Goal: Use online tool/utility: Utilize a website feature to perform a specific function

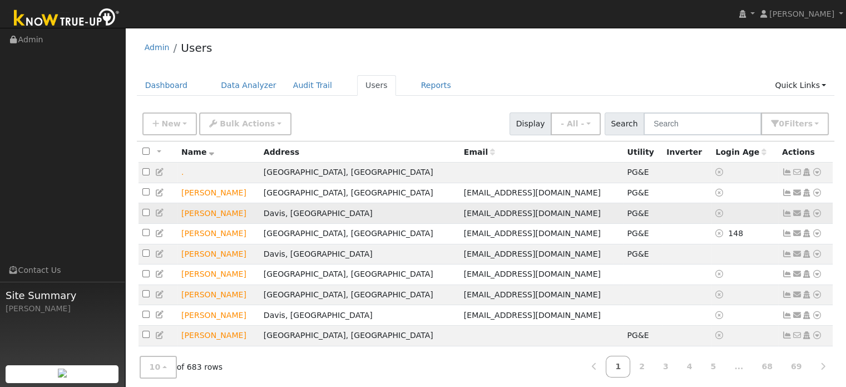
click at [816, 214] on icon at bounding box center [818, 213] width 10 height 8
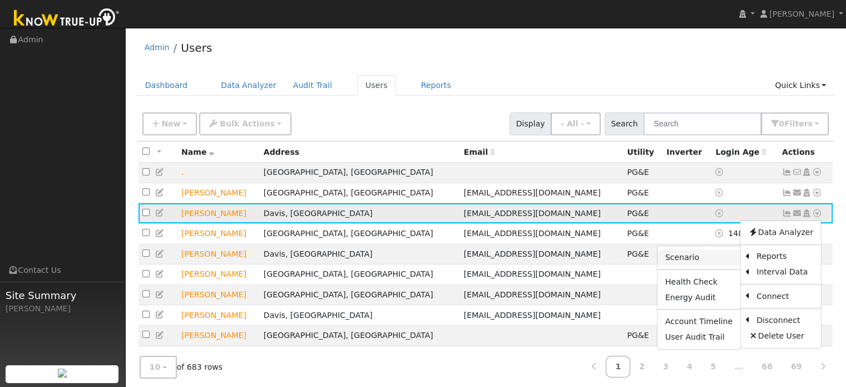
click at [705, 259] on link "Scenario" at bounding box center [699, 258] width 83 height 16
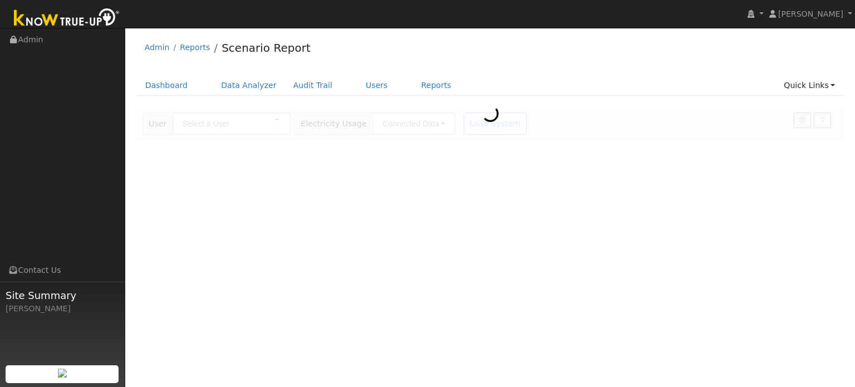
type input "[PERSON_NAME]"
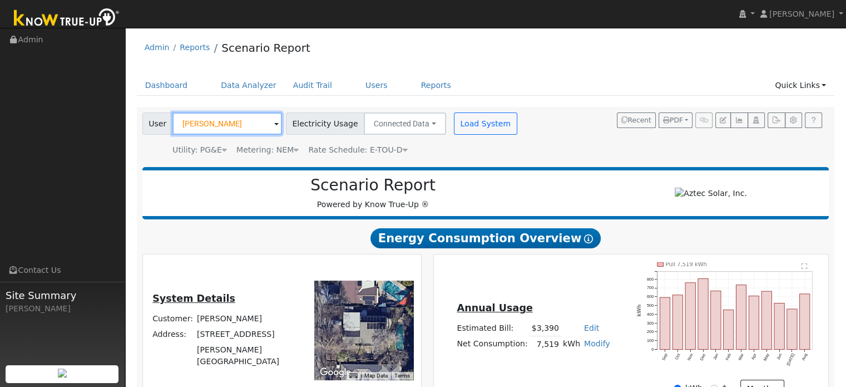
click at [243, 128] on input "[PERSON_NAME]" at bounding box center [228, 123] width 110 height 22
click at [173, 83] on link "Dashboard" at bounding box center [167, 85] width 60 height 21
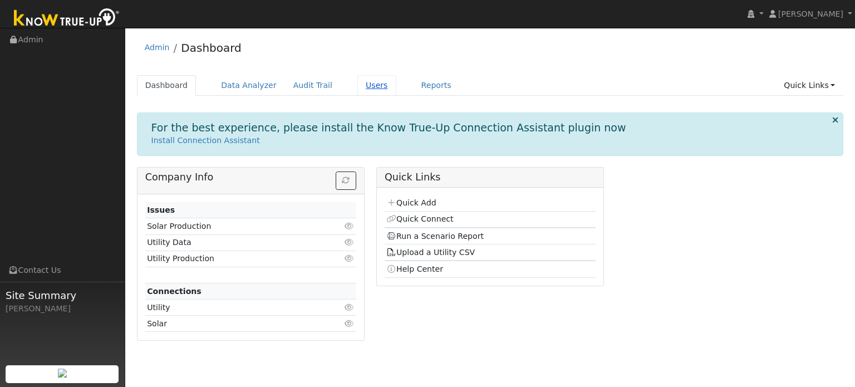
click at [357, 87] on link "Users" at bounding box center [376, 85] width 39 height 21
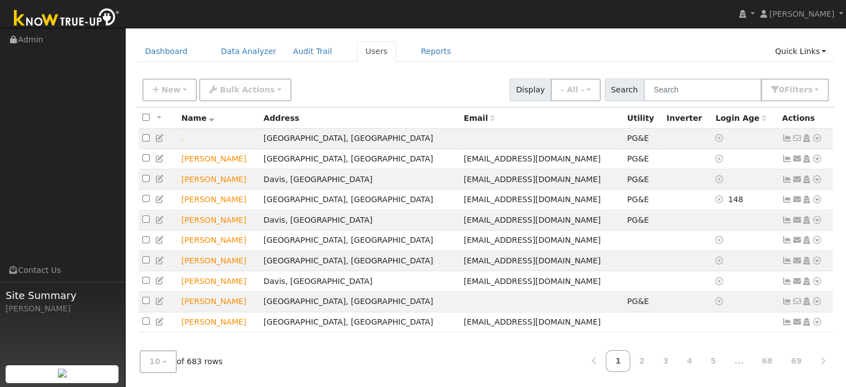
scroll to position [40, 0]
click at [651, 360] on link "2" at bounding box center [642, 361] width 24 height 22
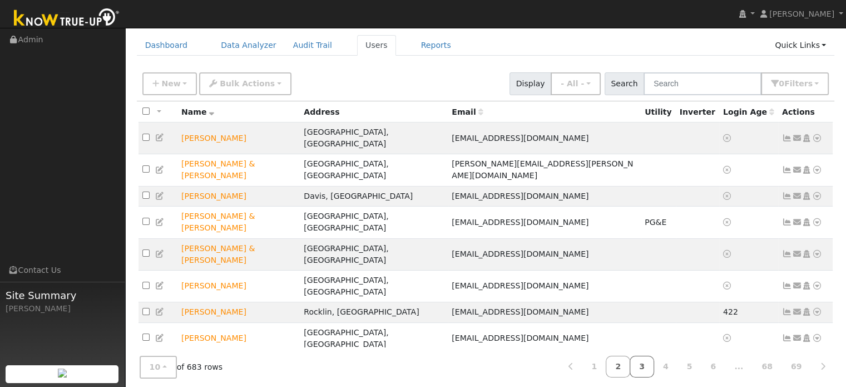
click at [648, 363] on link "3" at bounding box center [642, 367] width 24 height 22
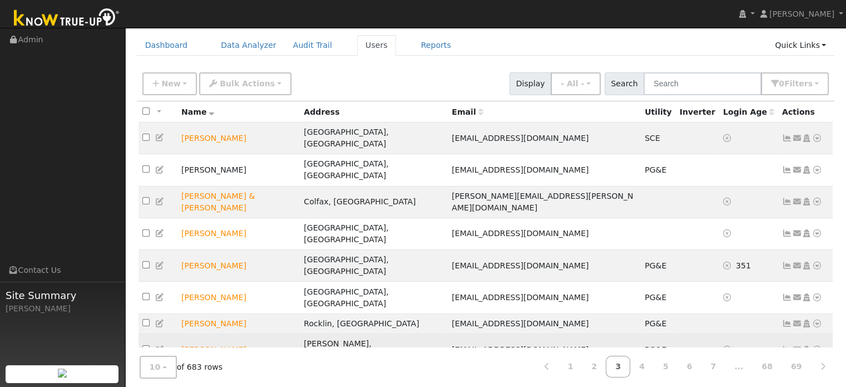
click at [816, 346] on icon at bounding box center [818, 350] width 10 height 8
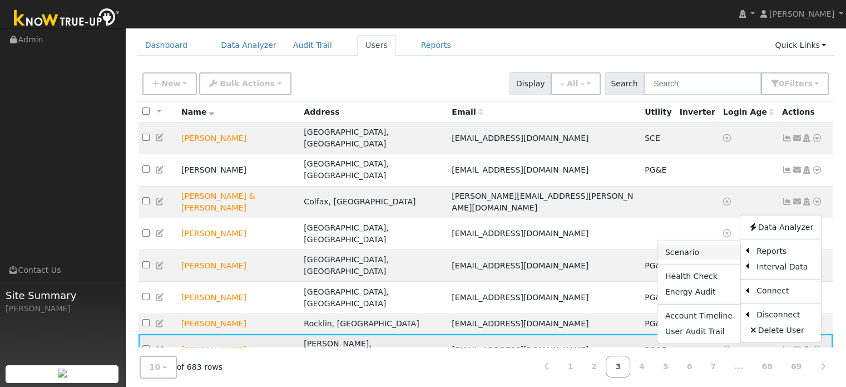
click at [697, 244] on link "Scenario" at bounding box center [699, 252] width 83 height 16
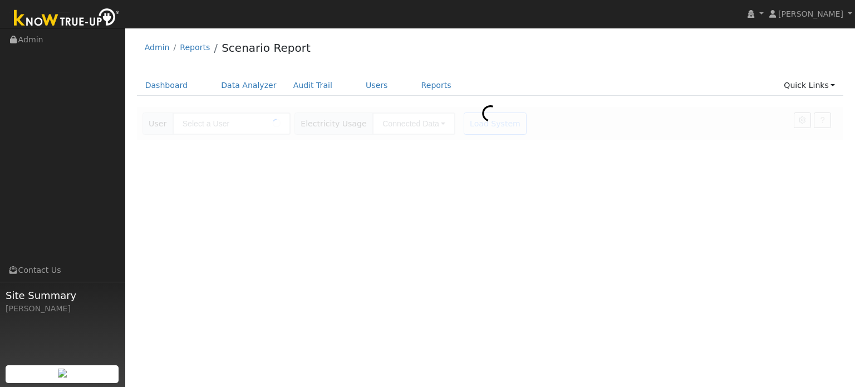
type input "[PERSON_NAME]"
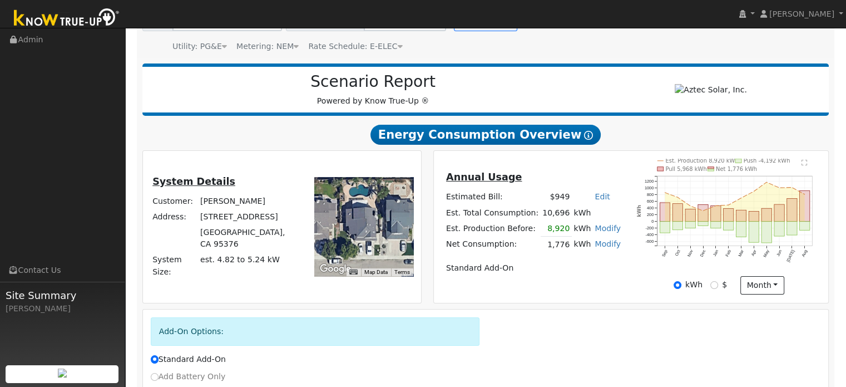
scroll to position [105, 0]
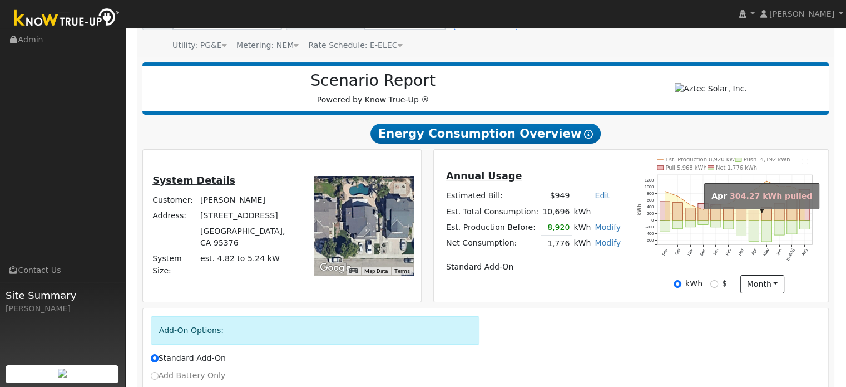
click at [755, 216] on rect "onclick=""" at bounding box center [754, 215] width 10 height 10
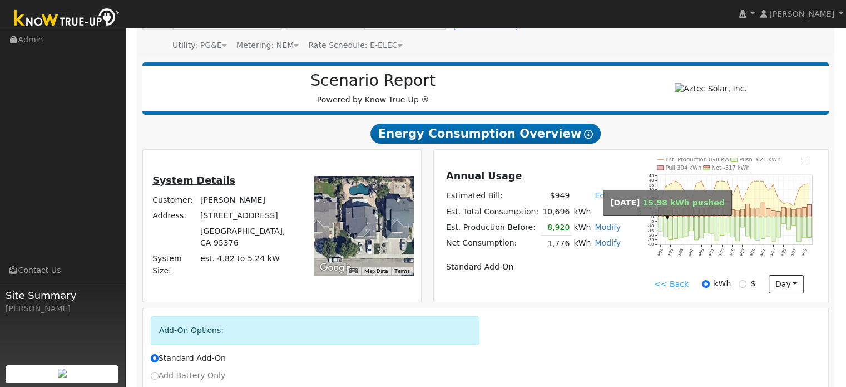
click at [660, 230] on rect "onclick=""" at bounding box center [661, 224] width 4 height 14
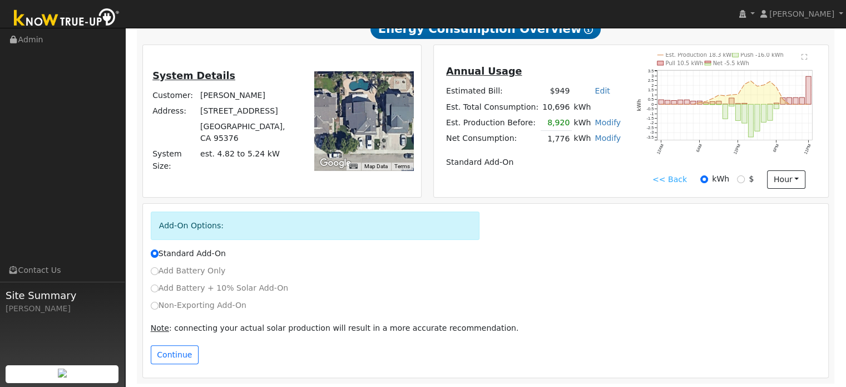
scroll to position [214, 0]
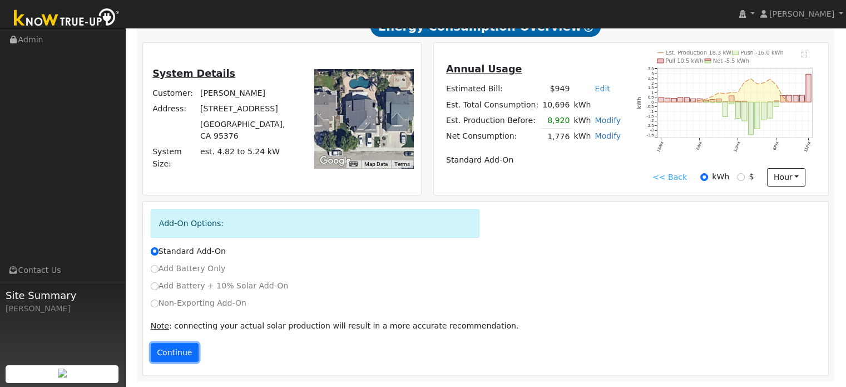
click at [173, 356] on button "Continue" at bounding box center [175, 352] width 48 height 19
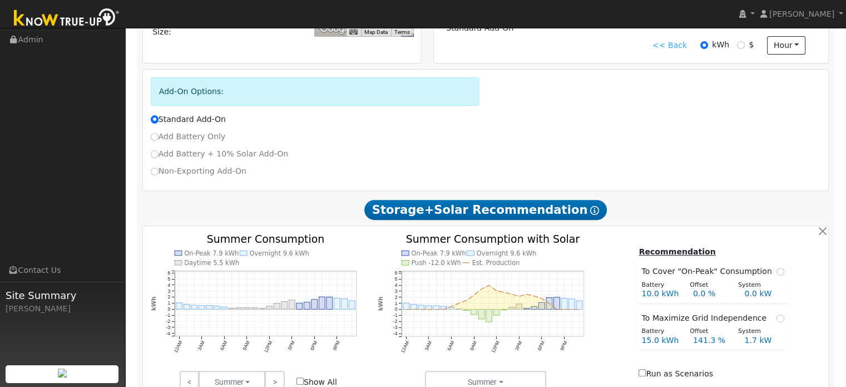
scroll to position [503, 0]
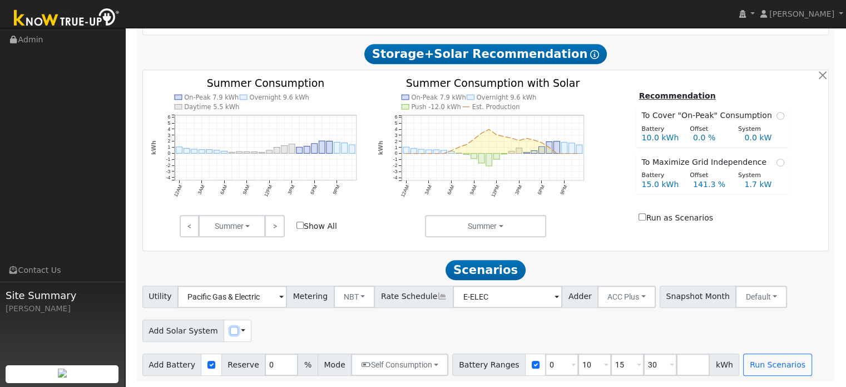
click at [230, 333] on input "checkbox" at bounding box center [234, 331] width 8 height 8
checkbox input "true"
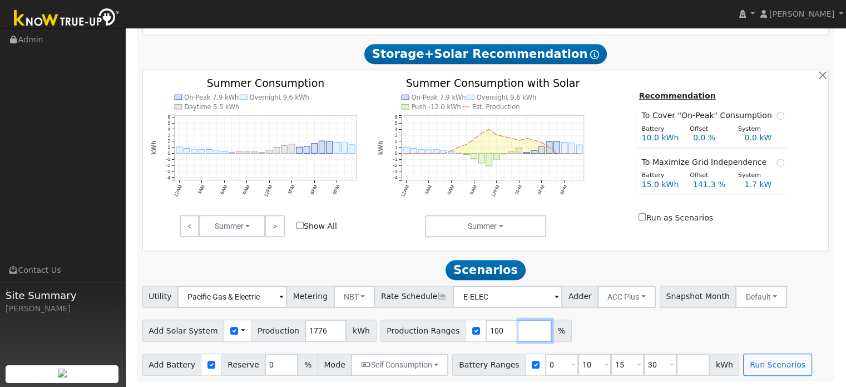
click at [519, 333] on input "number" at bounding box center [535, 330] width 33 height 22
type input "125"
click at [616, 336] on div "Add Solar System Use CSV Data Production 1776 kWh Production Ranges 100 125 %" at bounding box center [485, 329] width 691 height 26
click at [644, 367] on input "30" at bounding box center [660, 364] width 33 height 22
type input "3"
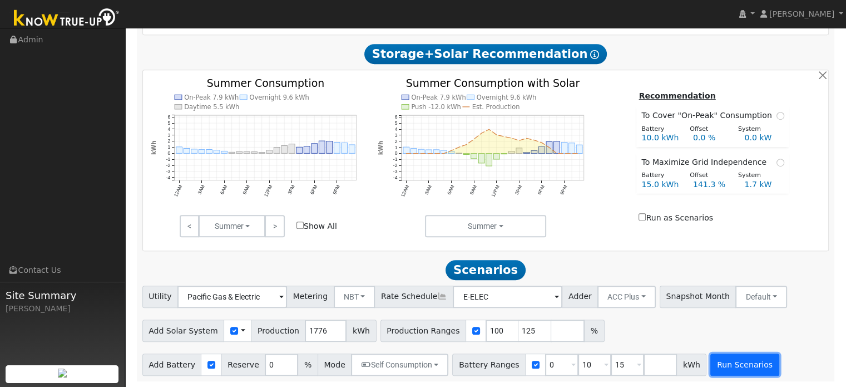
click at [711, 367] on button "Run Scenarios" at bounding box center [745, 364] width 68 height 22
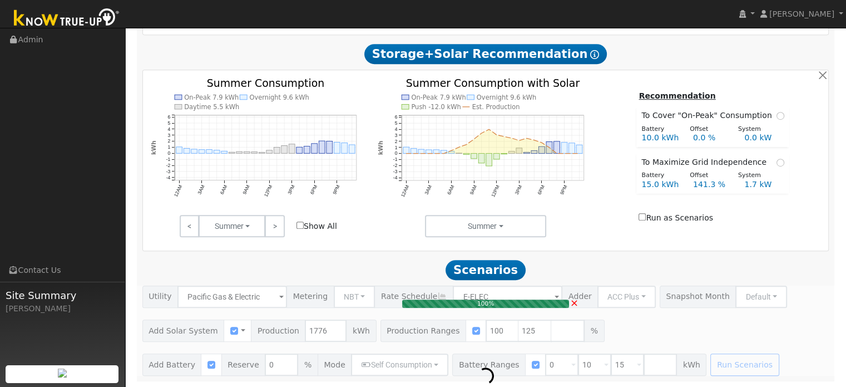
type input "1.5"
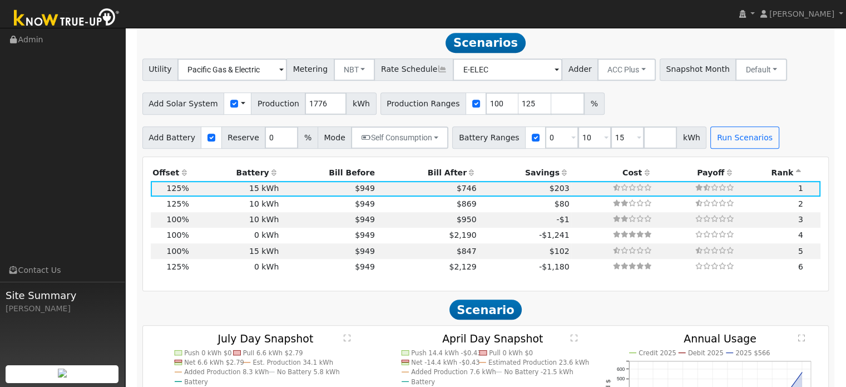
scroll to position [728, 0]
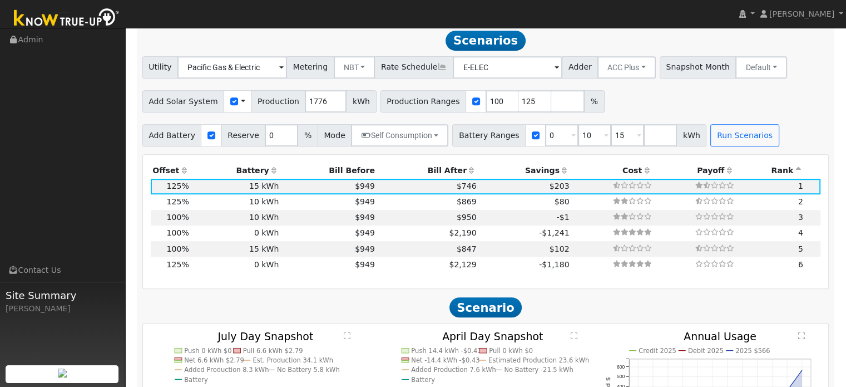
click at [353, 171] on th "Bill Before" at bounding box center [329, 171] width 96 height 16
click at [428, 174] on th "Bill After" at bounding box center [428, 171] width 102 height 16
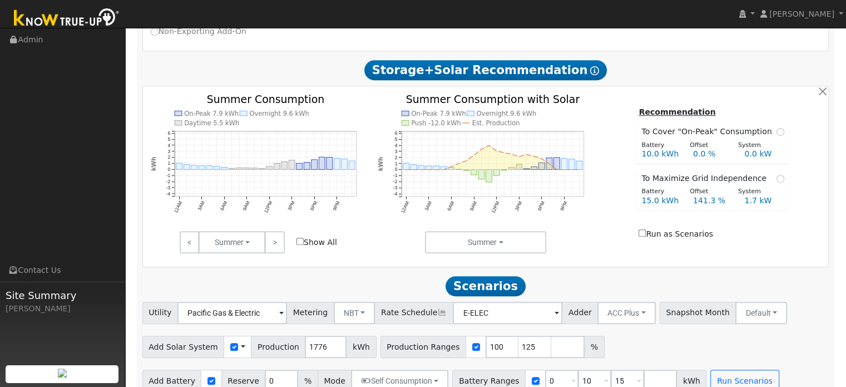
scroll to position [706, 0]
